Goal: Information Seeking & Learning: Learn about a topic

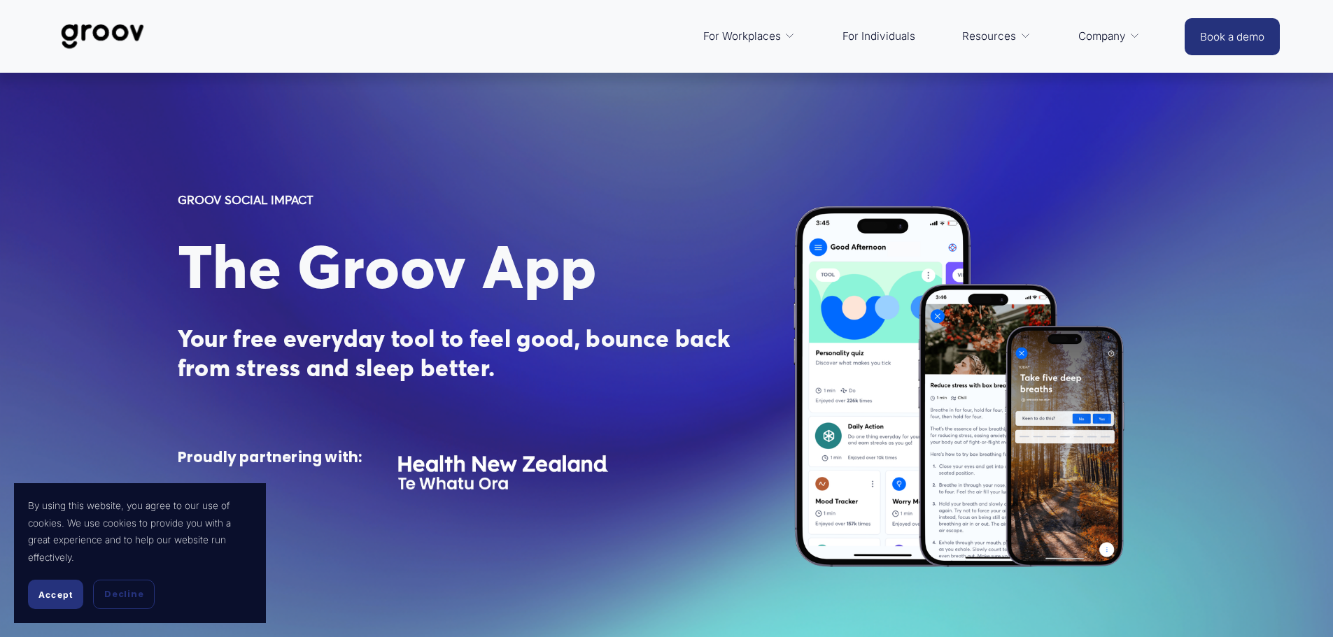
click at [863, 39] on link "For Individuals" at bounding box center [878, 37] width 87 height 34
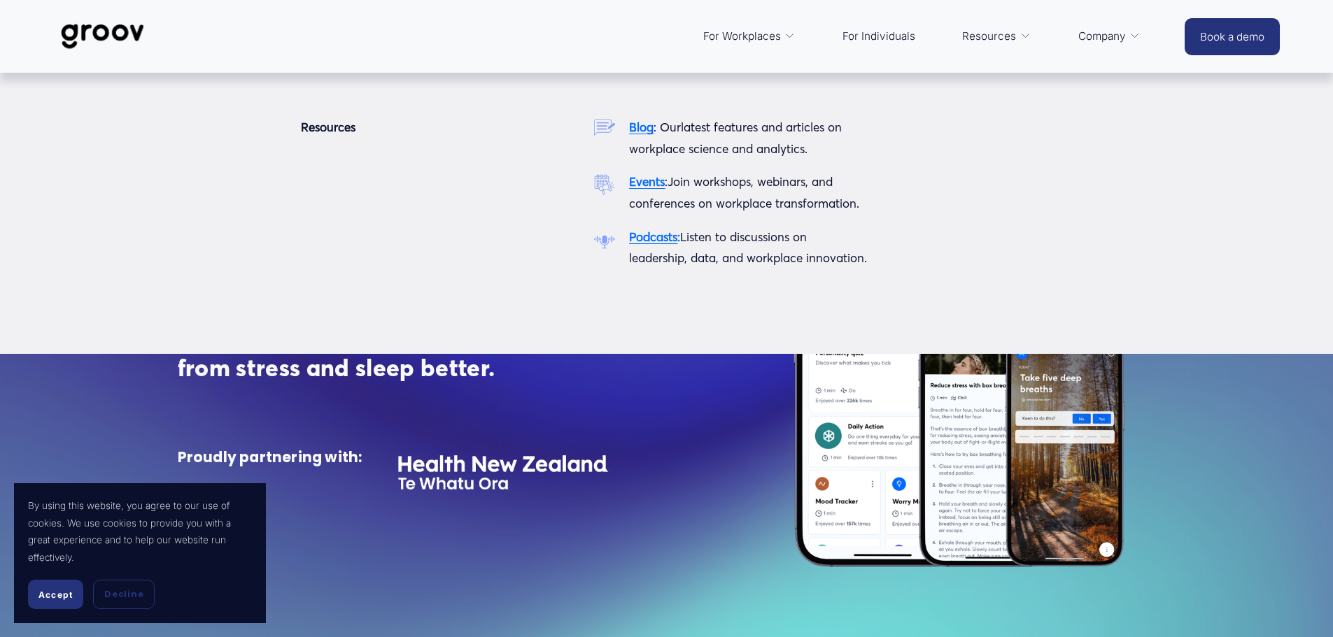
click at [1006, 39] on span "Resources" at bounding box center [989, 37] width 54 height 20
click at [647, 127] on strong "Blog" at bounding box center [641, 127] width 24 height 15
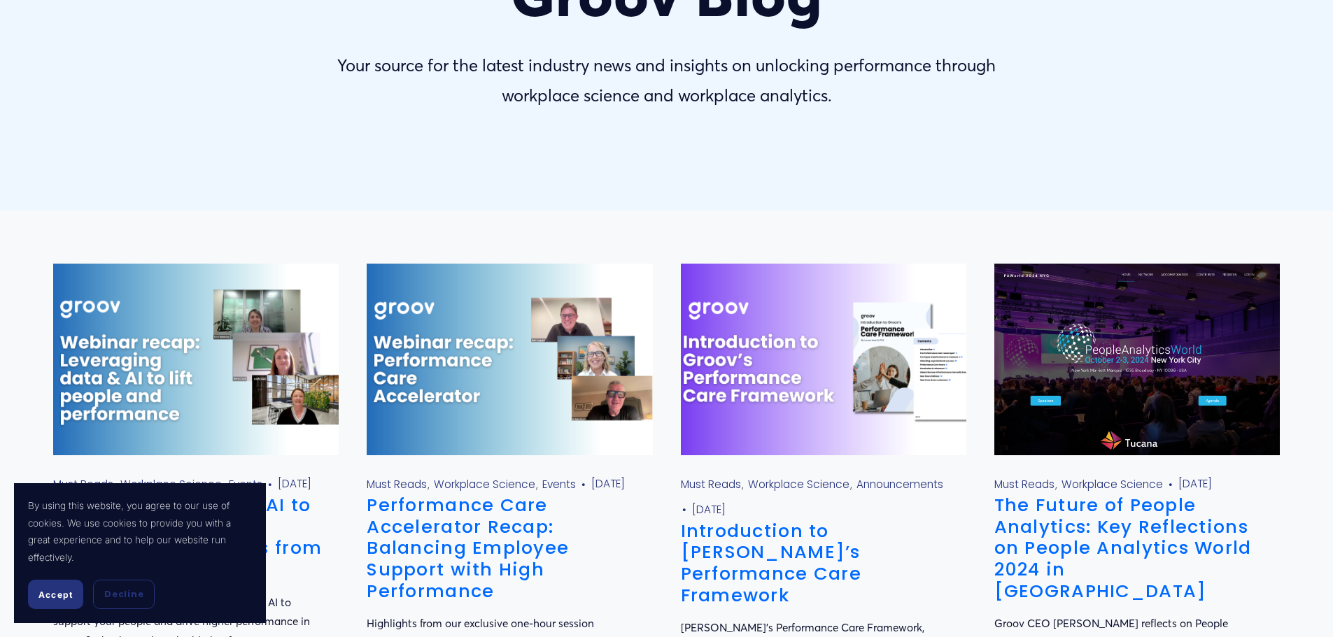
scroll to position [280, 0]
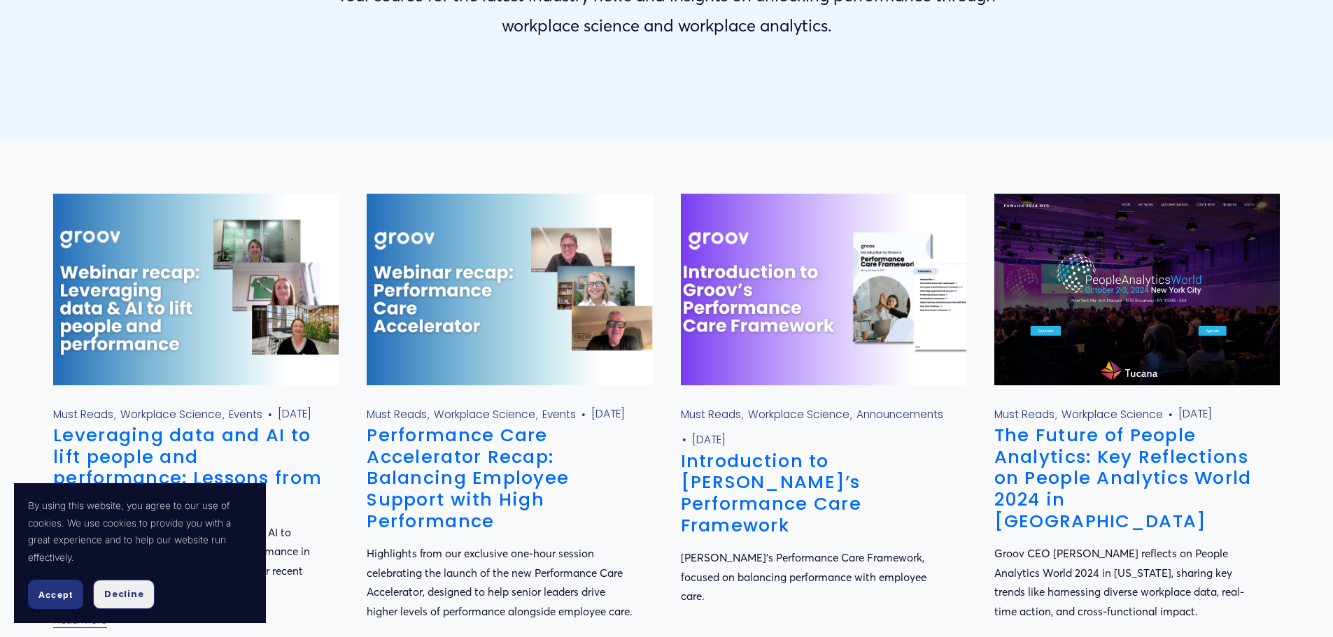
click at [105, 592] on span "Decline" at bounding box center [123, 594] width 39 height 13
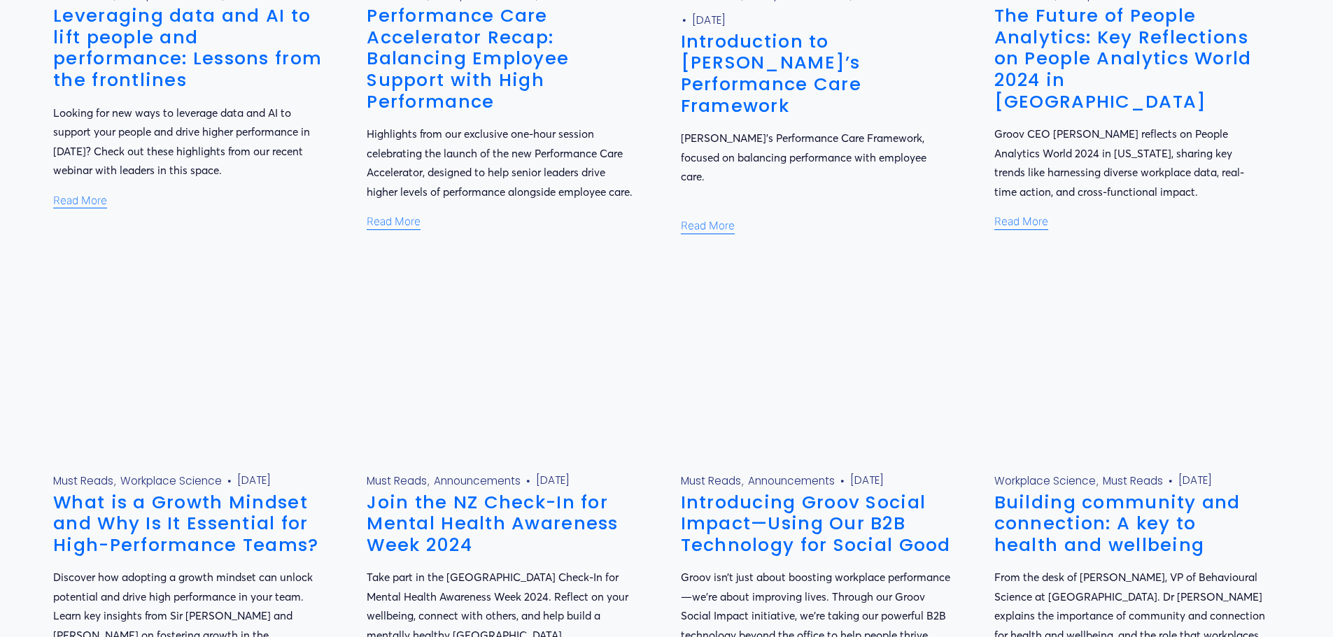
scroll to position [770, 0]
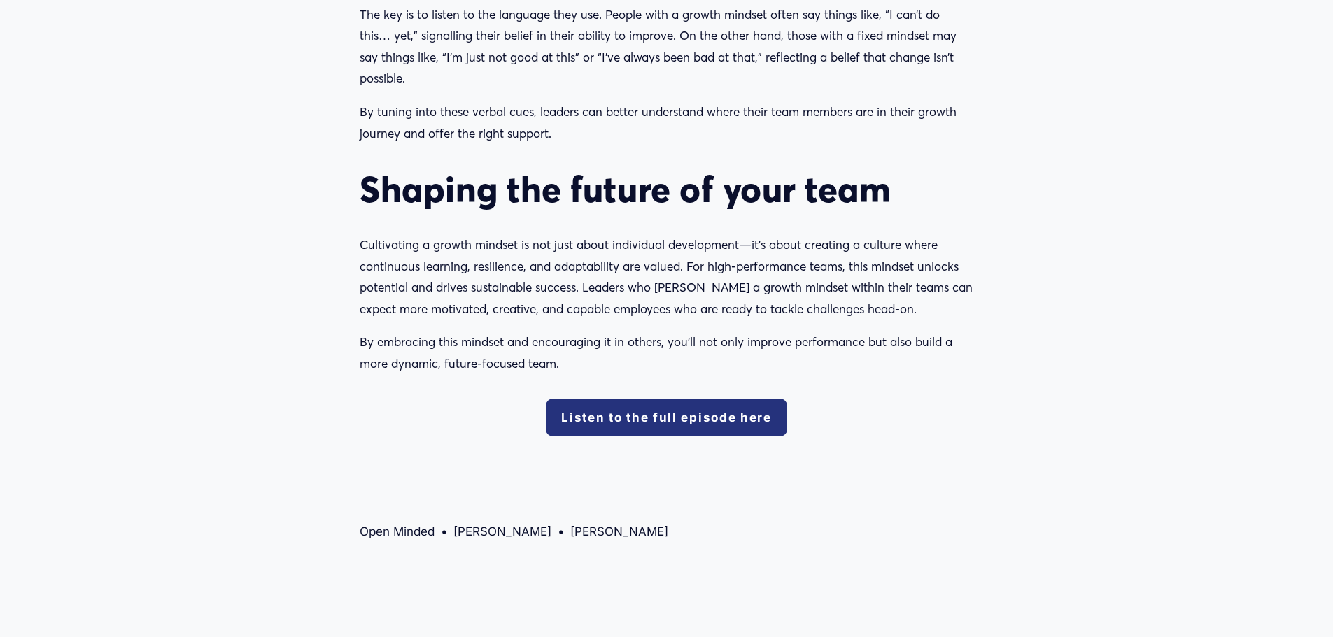
scroll to position [2659, 0]
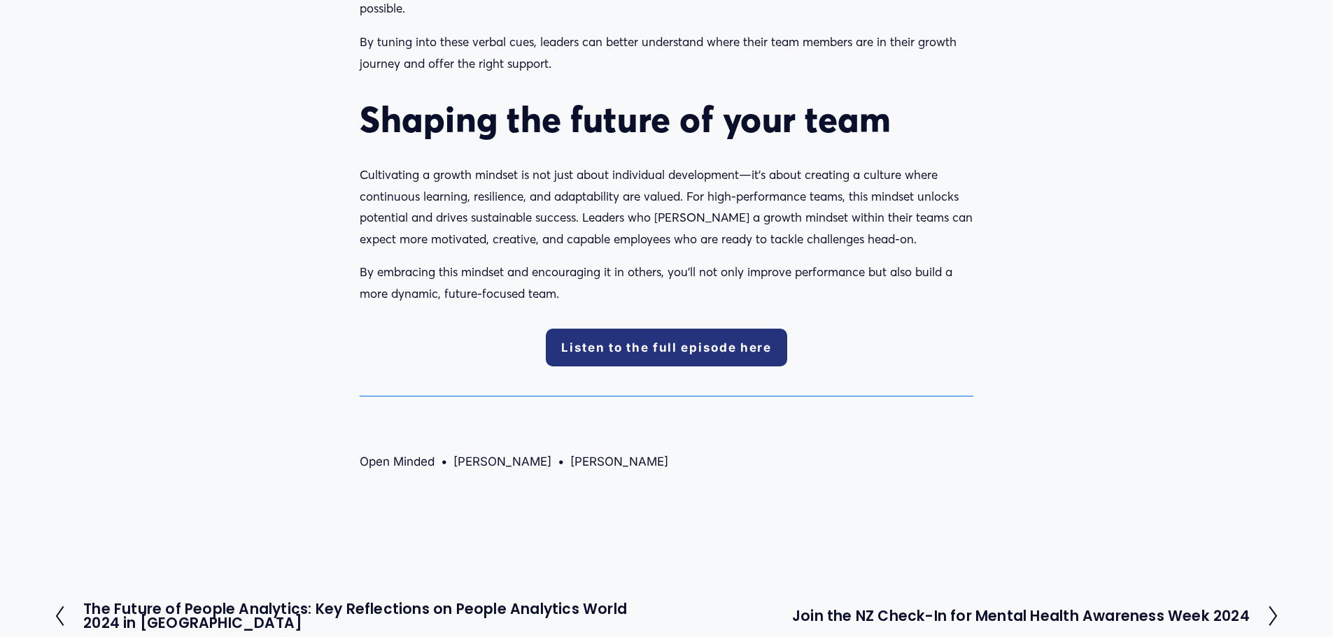
drag, startPoint x: 525, startPoint y: 438, endPoint x: 537, endPoint y: 426, distance: 16.8
